Goal: Task Accomplishment & Management: Manage account settings

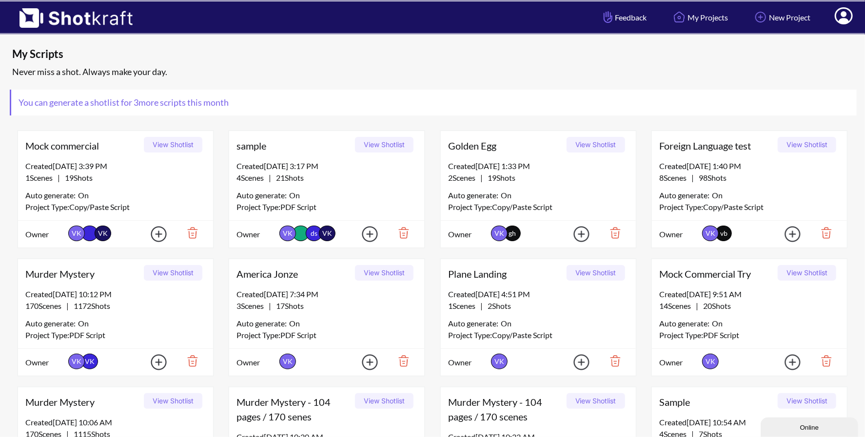
click at [850, 17] on icon at bounding box center [844, 15] width 18 height 17
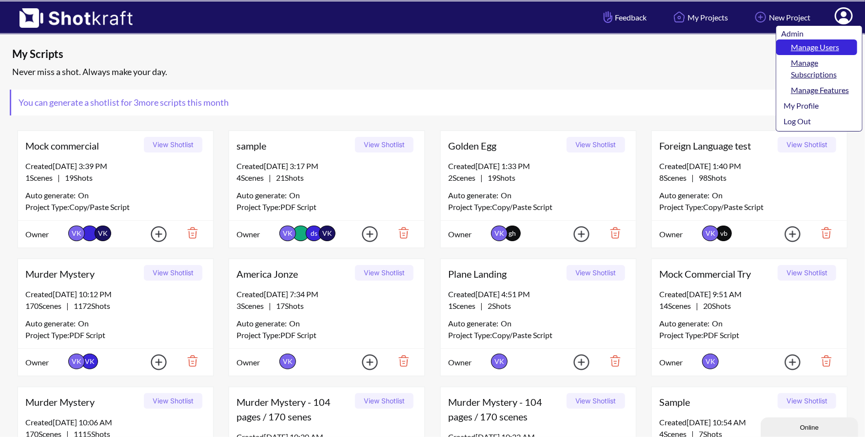
click at [830, 43] on link "Manage Users" at bounding box center [816, 47] width 81 height 16
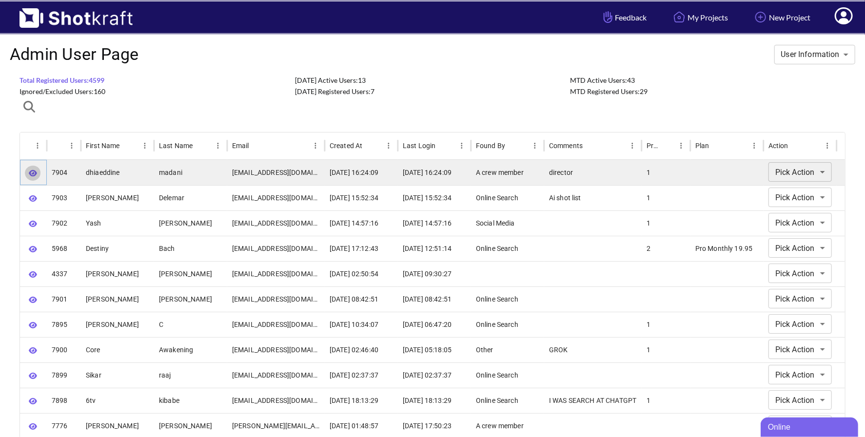
click at [33, 174] on icon "button" at bounding box center [33, 173] width 8 height 7
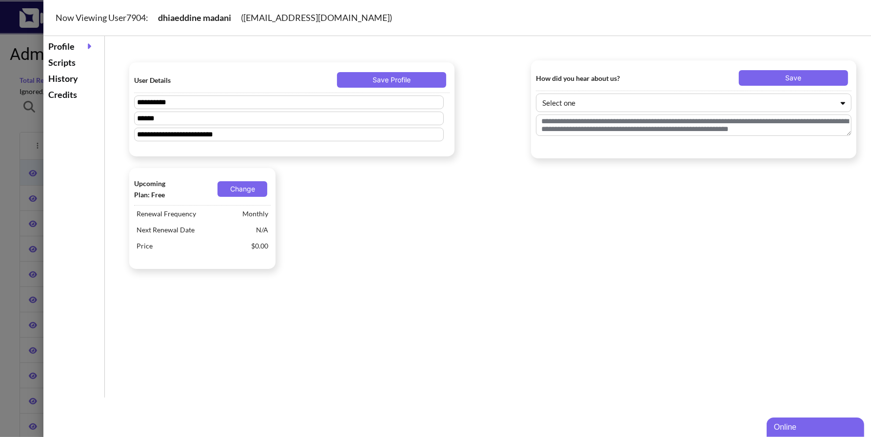
type textarea "********"
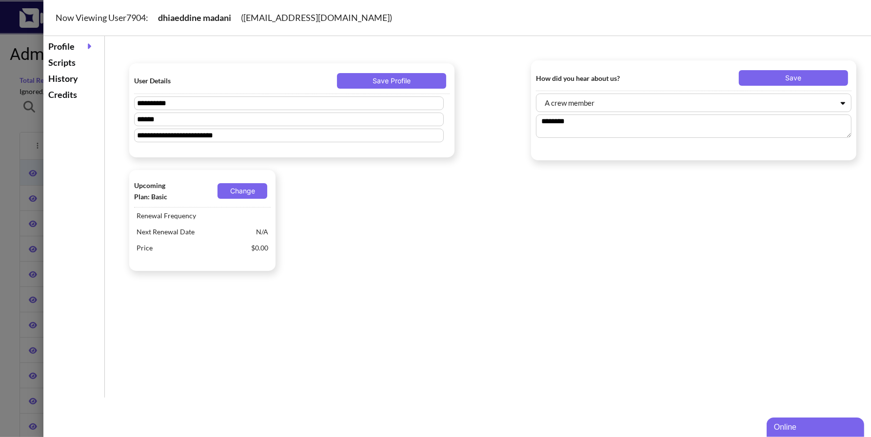
click at [67, 63] on div "Scripts" at bounding box center [74, 63] width 56 height 16
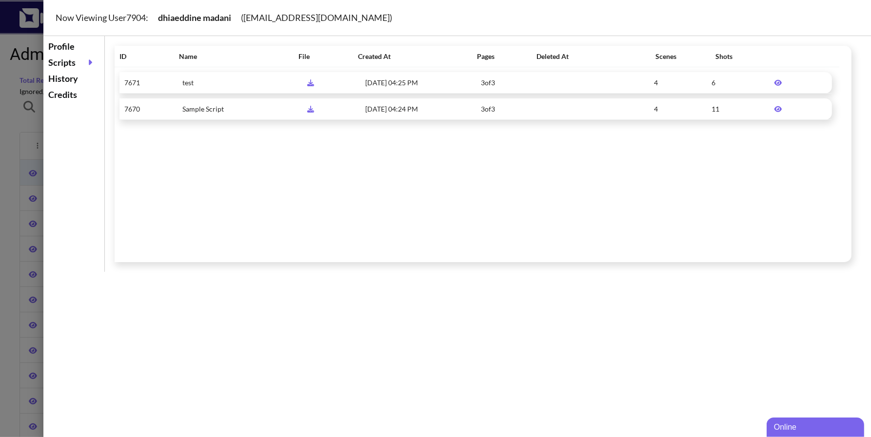
click at [7, 130] on div at bounding box center [435, 218] width 871 height 437
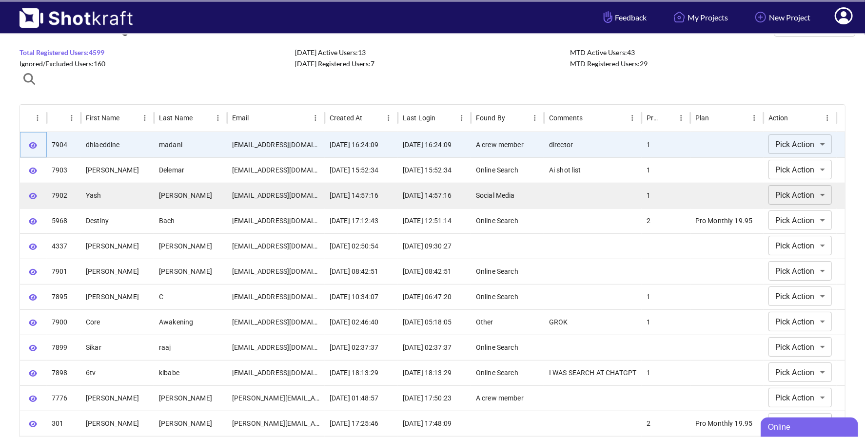
scroll to position [28, 0]
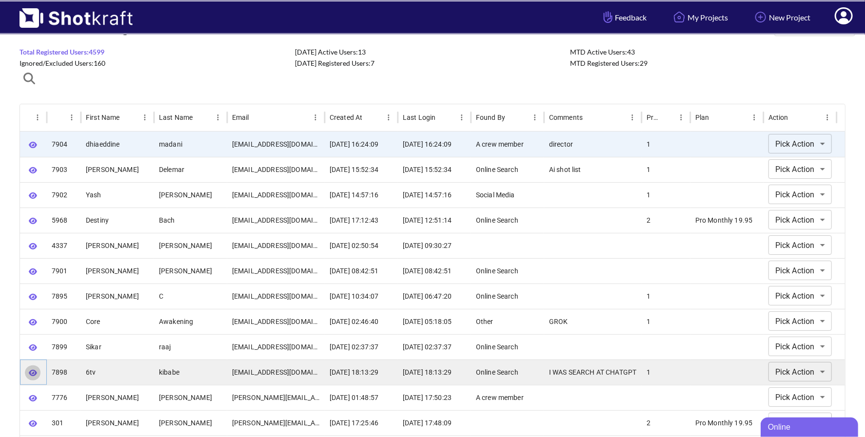
click at [31, 371] on icon "button" at bounding box center [33, 373] width 8 height 7
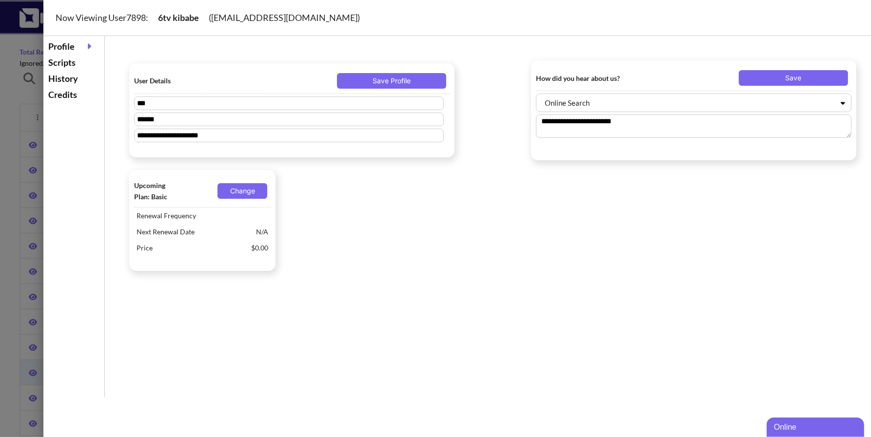
click at [13, 103] on div at bounding box center [435, 218] width 871 height 437
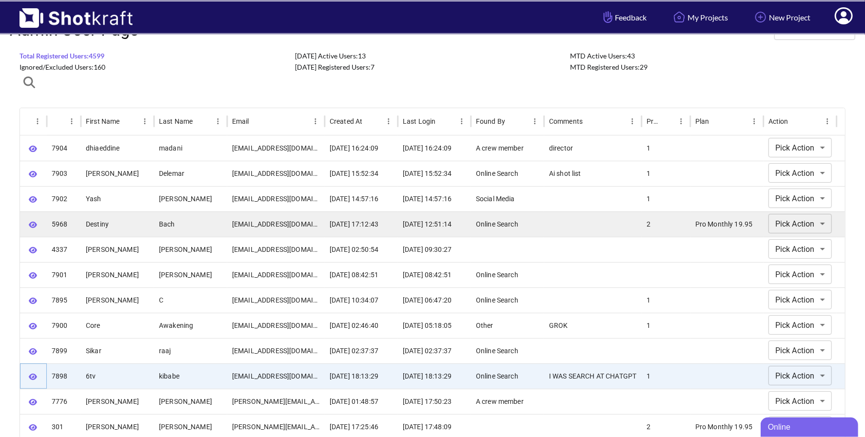
scroll to position [0, 0]
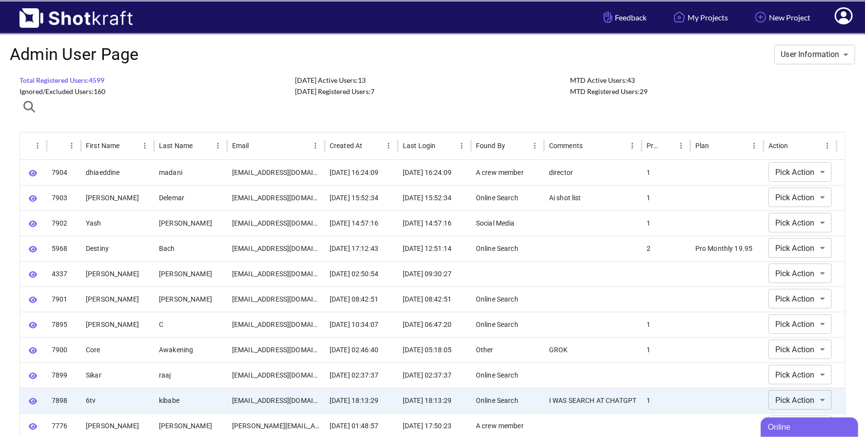
click at [31, 106] on icon "button" at bounding box center [29, 107] width 12 height 12
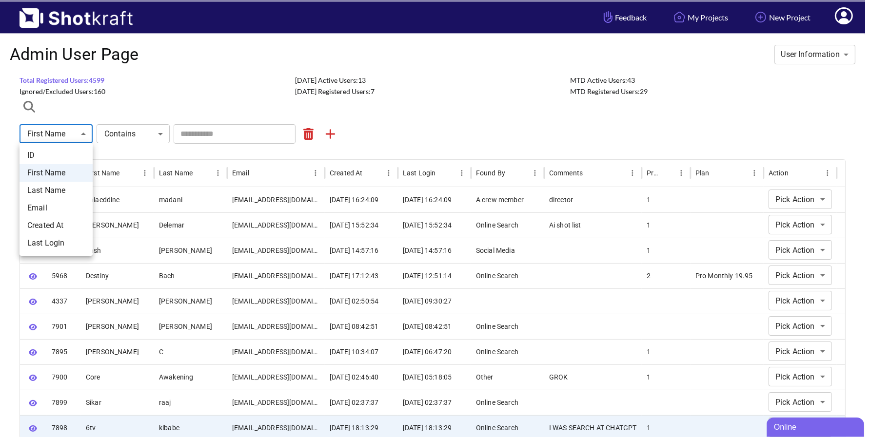
click at [59, 209] on li "Email" at bounding box center [56, 208] width 73 height 18
type input "*****"
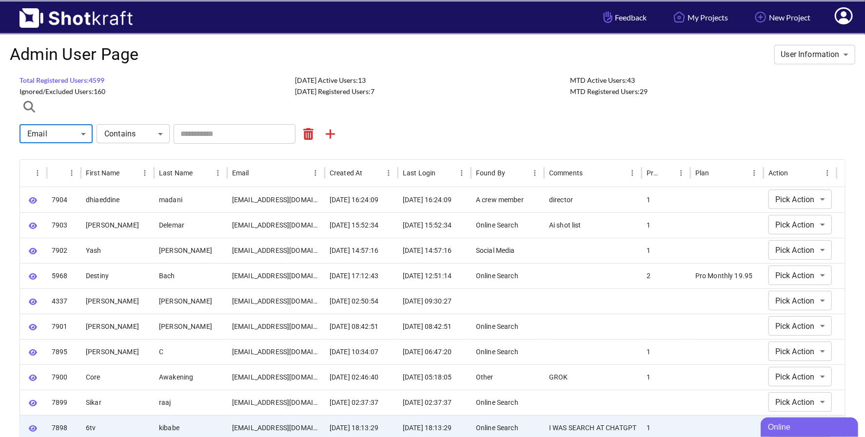
click at [198, 136] on input "text" at bounding box center [235, 134] width 122 height 20
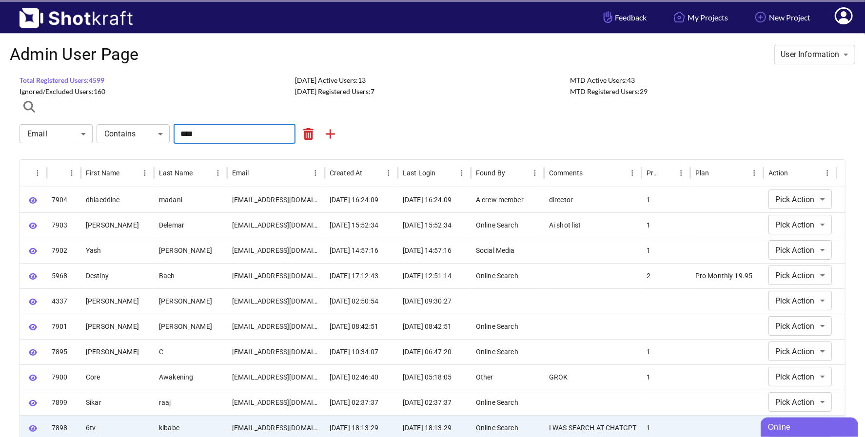
type input "****"
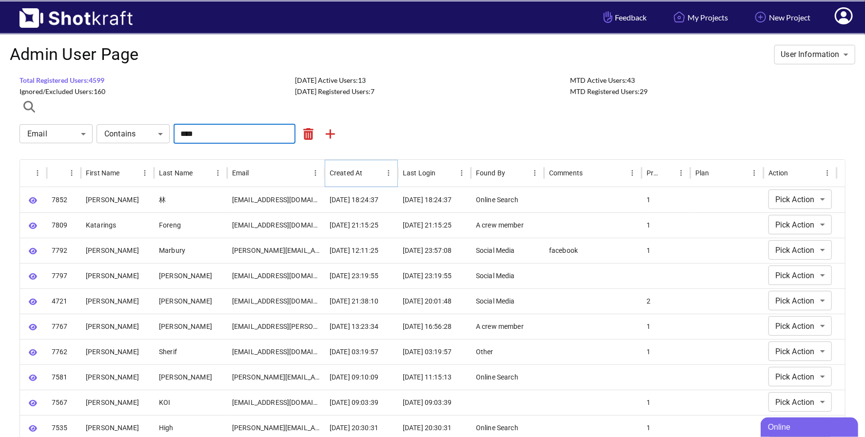
click at [369, 172] on icon "Sort" at bounding box center [370, 173] width 9 height 9
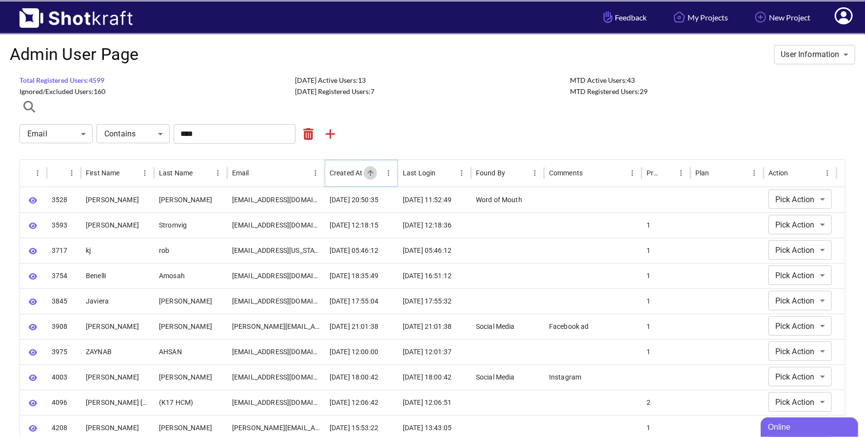
click at [369, 172] on icon "Sort" at bounding box center [371, 173] width 6 height 6
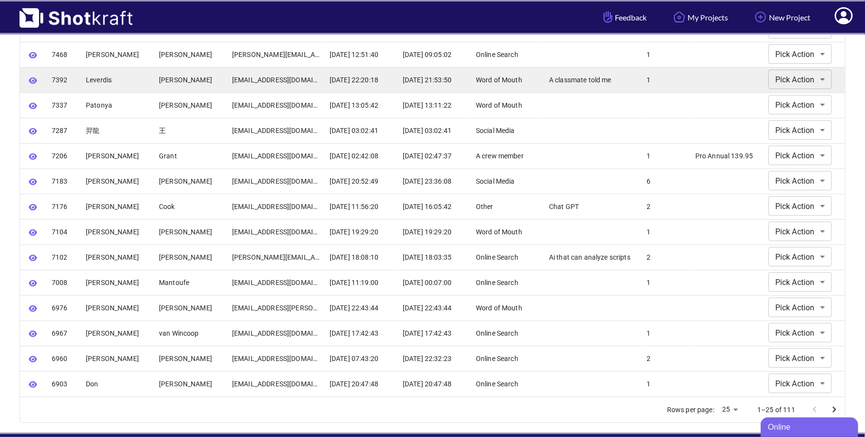
scroll to position [453, 0]
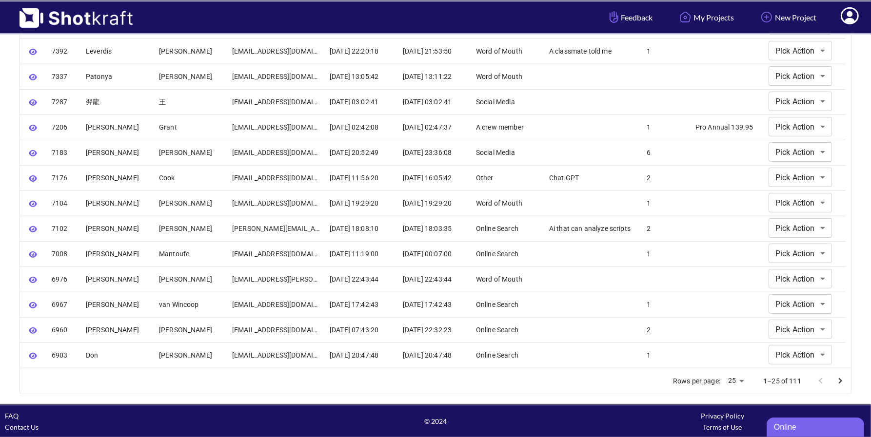
click at [735, 380] on body "**********" at bounding box center [435, 2] width 871 height 910
click at [732, 420] on li "50" at bounding box center [730, 417] width 24 height 18
type input "**"
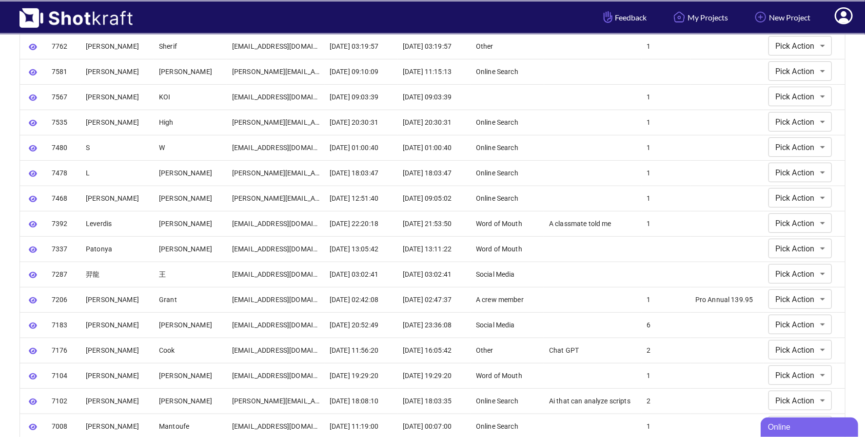
scroll to position [315, 0]
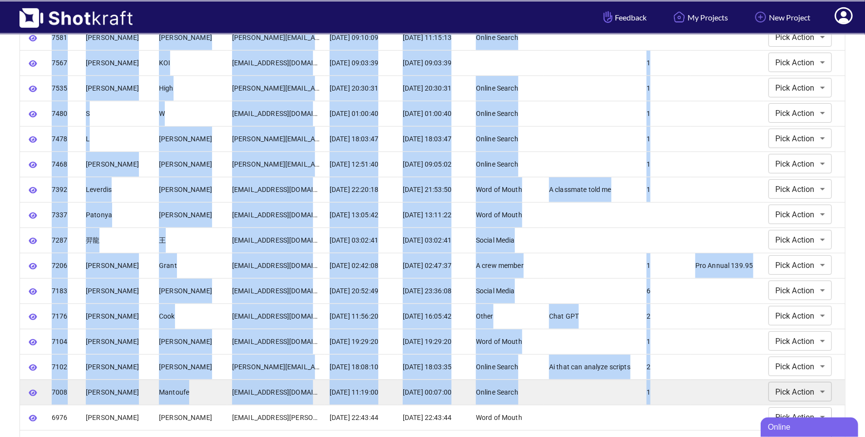
drag, startPoint x: 52, startPoint y: 183, endPoint x: 715, endPoint y: 399, distance: 697.3
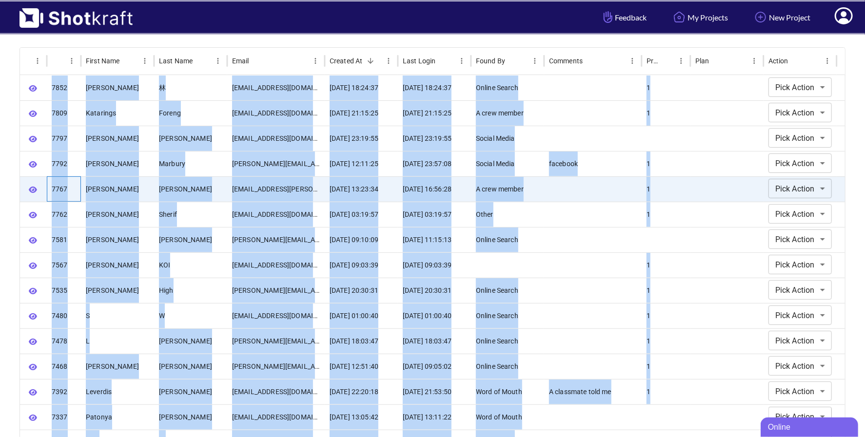
scroll to position [0, 0]
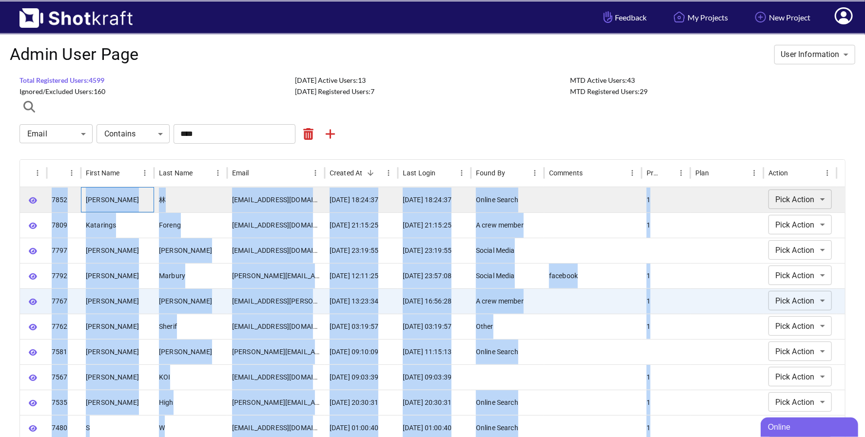
click at [145, 198] on div "[PERSON_NAME]" at bounding box center [117, 199] width 73 height 25
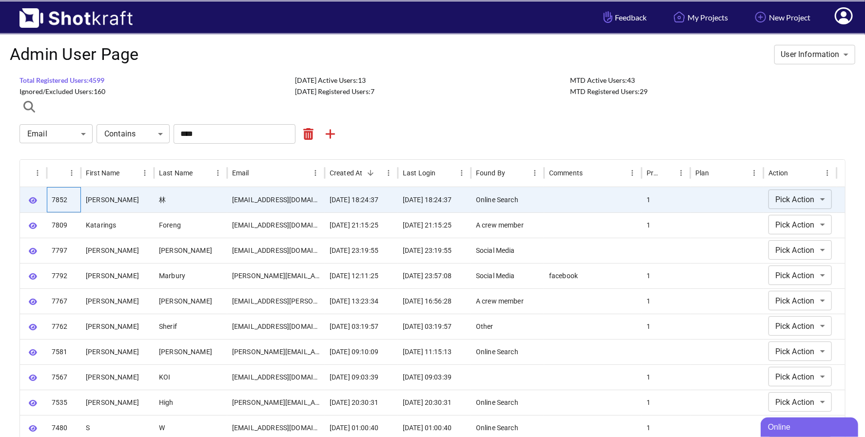
click at [50, 197] on div "7852" at bounding box center [64, 199] width 34 height 25
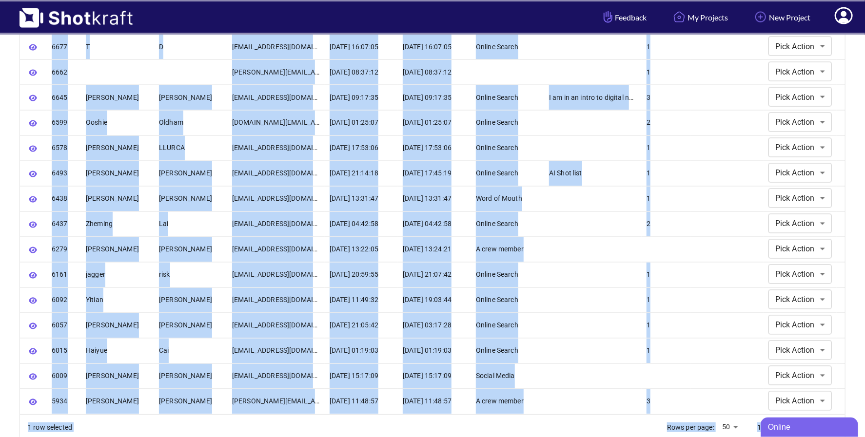
scroll to position [1087, 0]
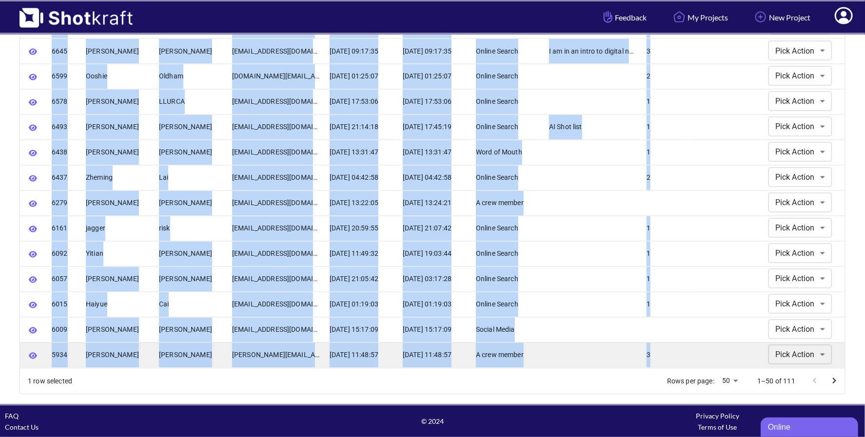
drag, startPoint x: 51, startPoint y: 197, endPoint x: 657, endPoint y: 348, distance: 624.7
copy div "5130 lo i d56834845@si5.amet.con.ad 4416-92-37 17:55:55 7365-32-79 16:39:07 Eli…"
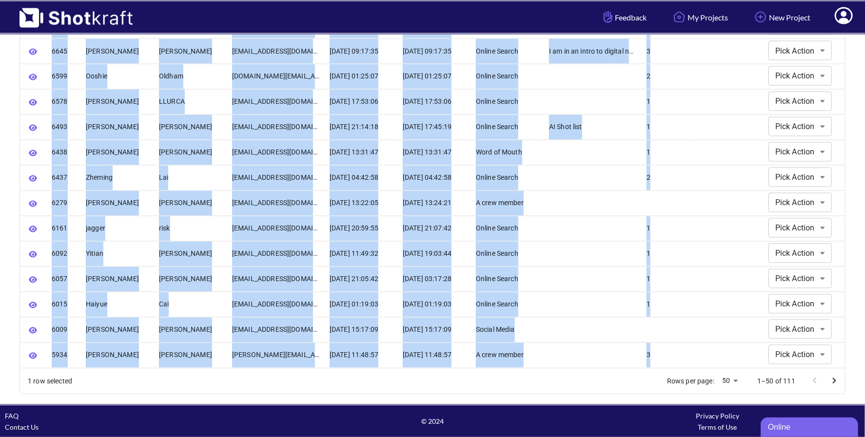
click at [837, 378] on icon "Go to next page" at bounding box center [834, 381] width 12 height 12
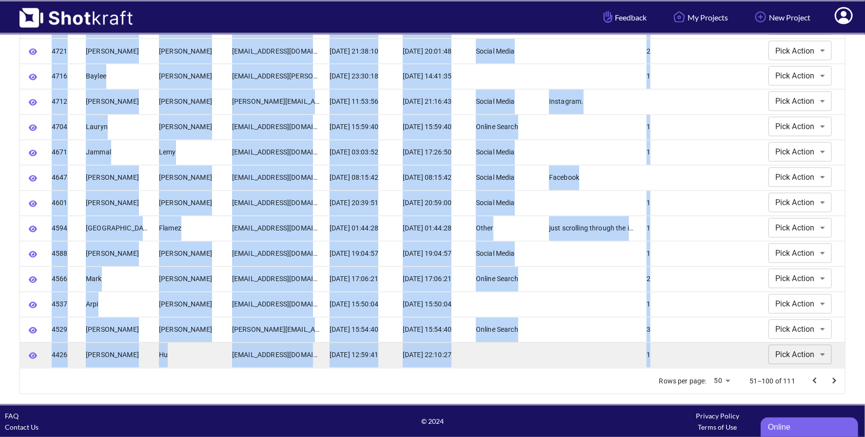
drag, startPoint x: 51, startPoint y: 197, endPoint x: 656, endPoint y: 361, distance: 627.4
copy div "1544 Loremi Dolorsi ametcons@adipisc.elits.doe 2420-69-13 50:91:72 8684-03-59 1…"
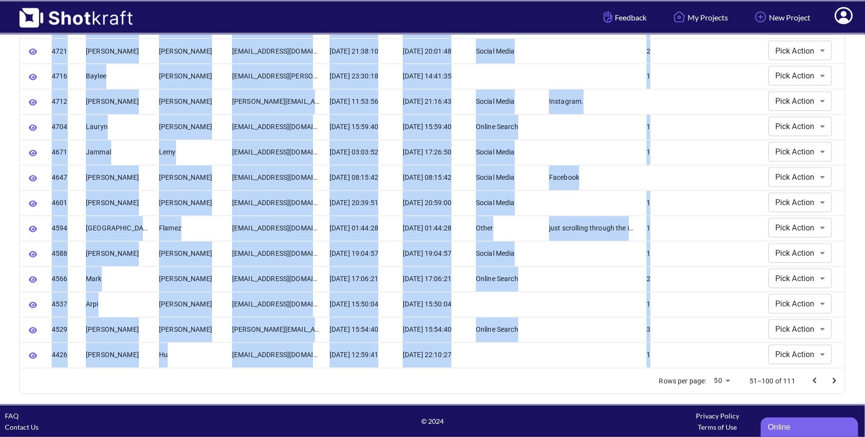
click at [835, 377] on icon "Go to next page" at bounding box center [834, 381] width 12 height 12
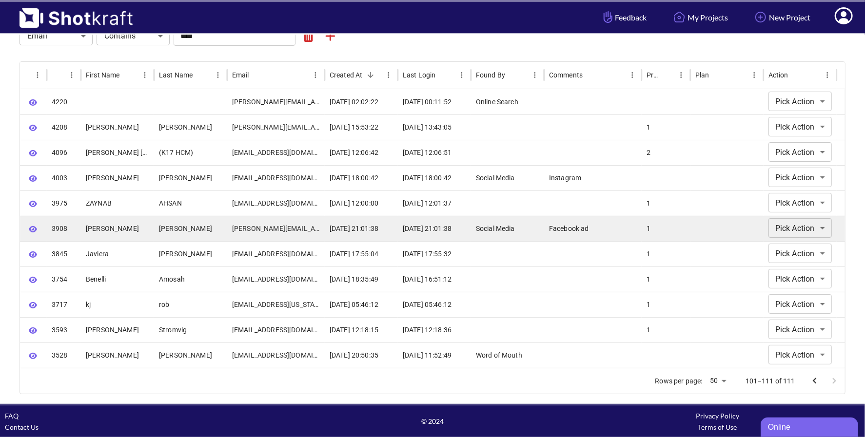
scroll to position [90, 0]
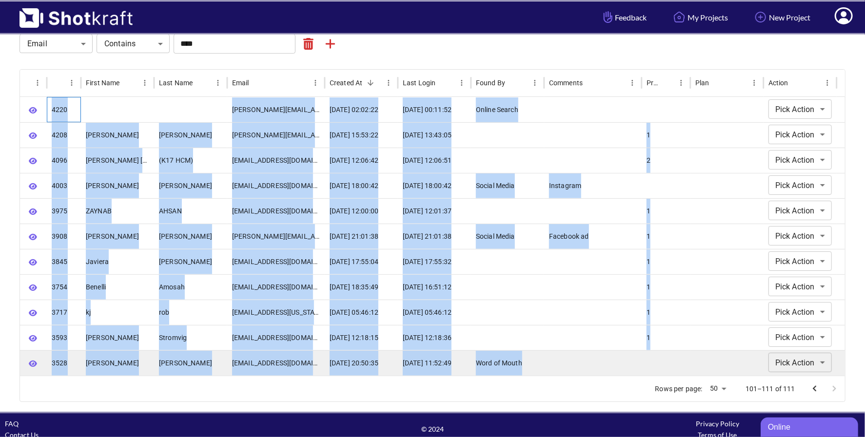
drag, startPoint x: 53, startPoint y: 108, endPoint x: 667, endPoint y: 359, distance: 663.5
click at [667, 359] on div "**********" at bounding box center [433, 236] width 826 height 279
copy div "5660 loremi@dol.sit 7845-77-61 34:33:03 7833-14-54 51:88:53 Ametco Adipis Elit …"
